Goal: Information Seeking & Learning: Find specific fact

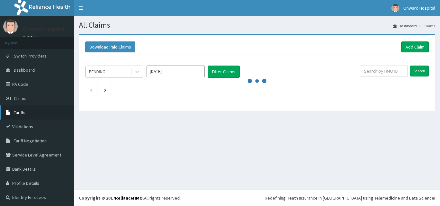
click at [22, 111] on span "Tariffs" at bounding box center [20, 113] width 12 height 6
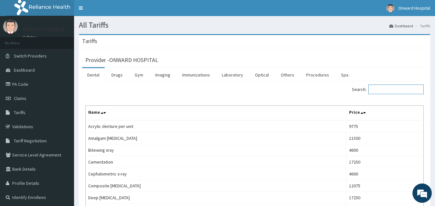
click at [390, 89] on input "Search:" at bounding box center [395, 90] width 55 height 10
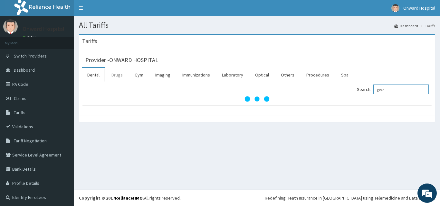
type input "gecr"
click at [118, 76] on link "Drugs" at bounding box center [117, 75] width 22 height 14
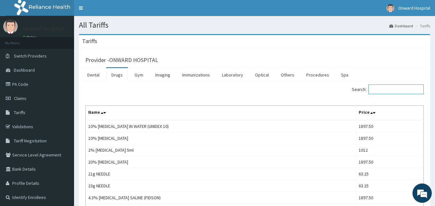
click at [395, 89] on input "Search:" at bounding box center [395, 90] width 55 height 10
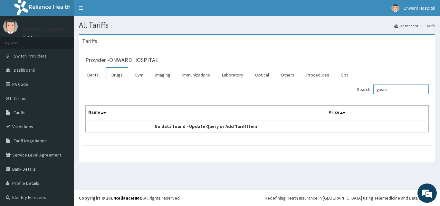
type input "gascol"
drag, startPoint x: 408, startPoint y: 89, endPoint x: 294, endPoint y: 106, distance: 115.5
click at [298, 103] on div "Search: gascol Name Price No data found - Update Query or Add Tariff Item" at bounding box center [256, 109] width 343 height 48
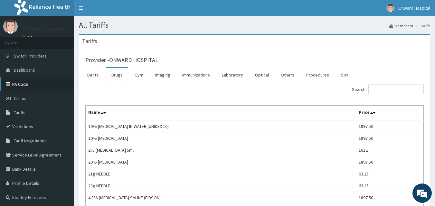
click at [20, 85] on link "PA Code" at bounding box center [37, 84] width 74 height 14
